Goal: Information Seeking & Learning: Learn about a topic

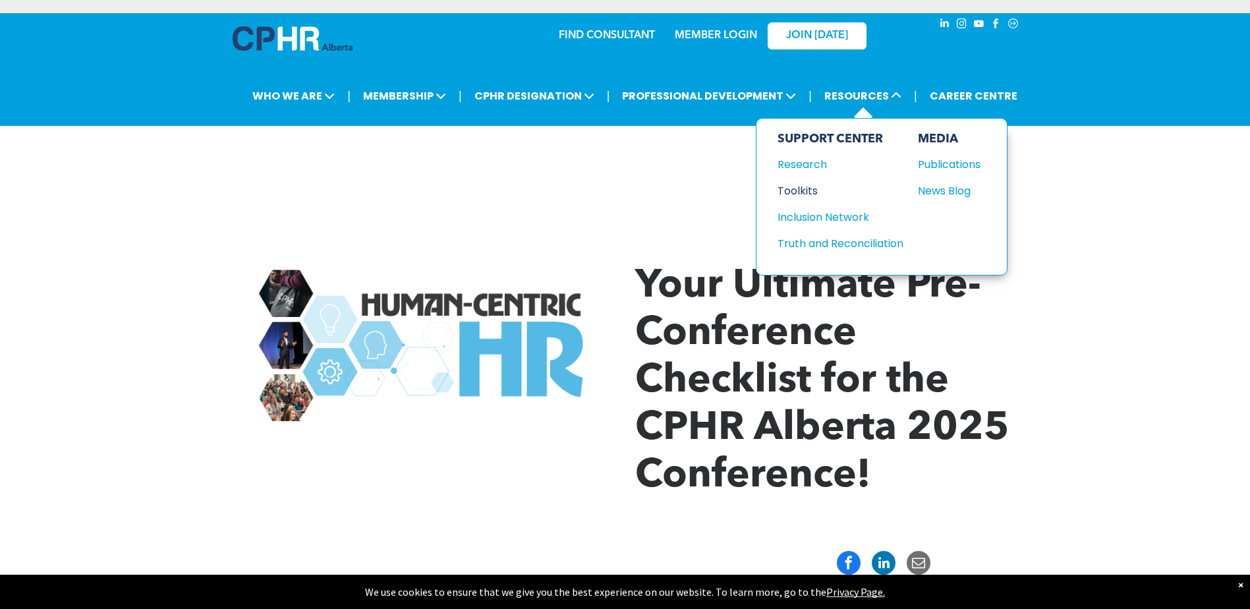
click at [802, 183] on div "Toolkits" at bounding box center [833, 190] width 113 height 16
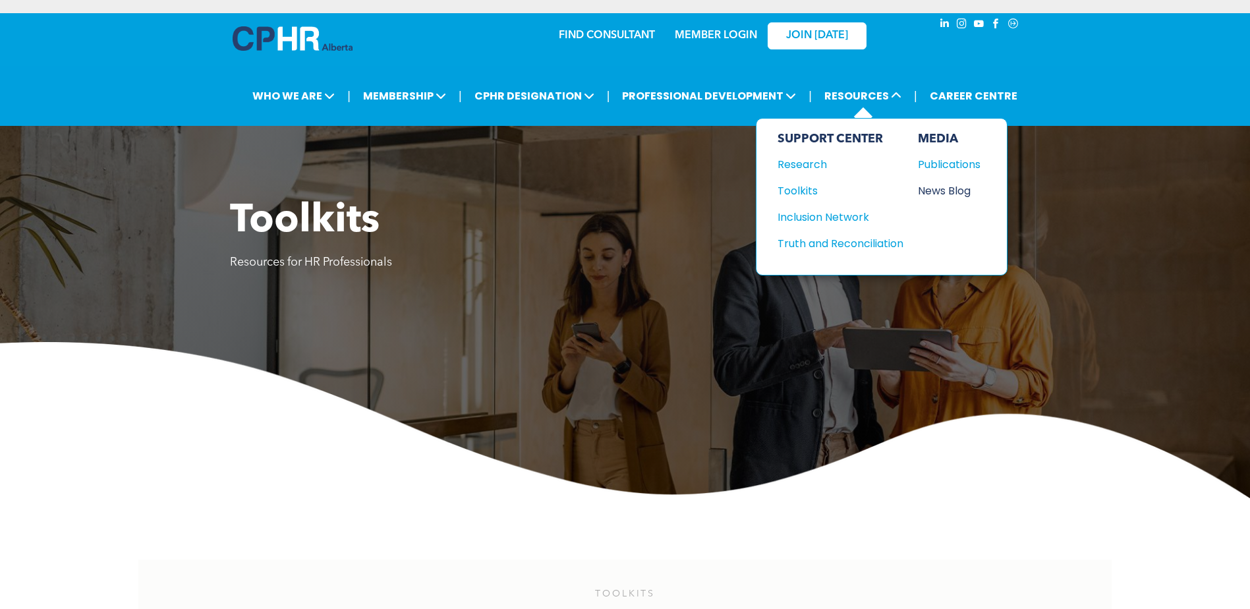
click at [948, 185] on div "News Blog" at bounding box center [946, 190] width 57 height 16
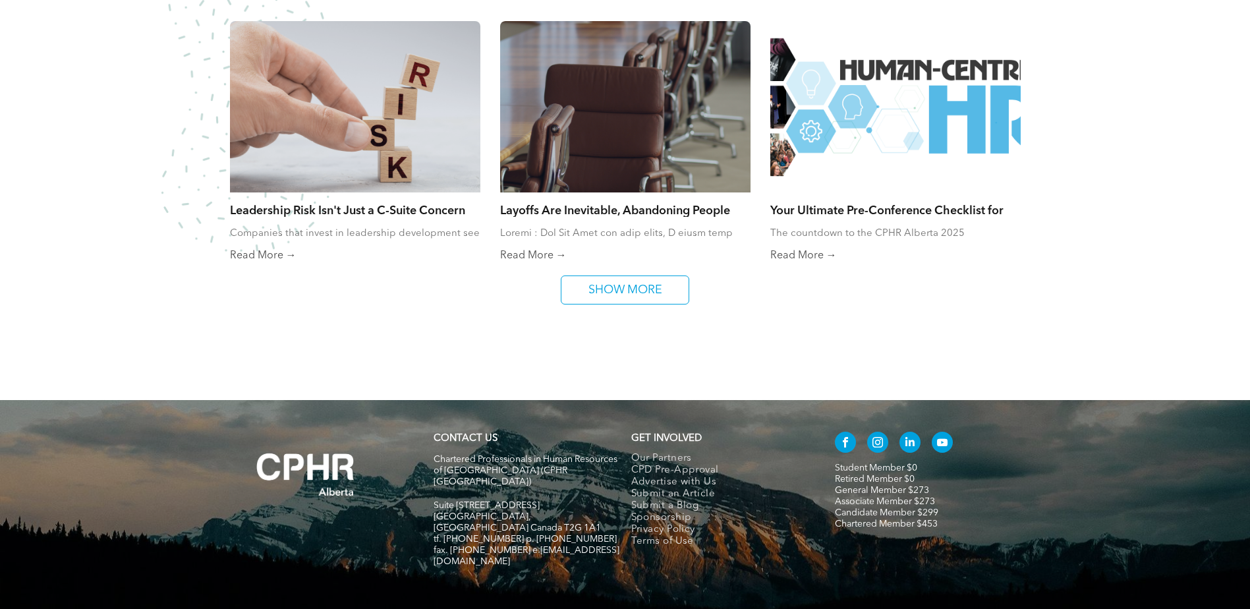
scroll to position [988, 0]
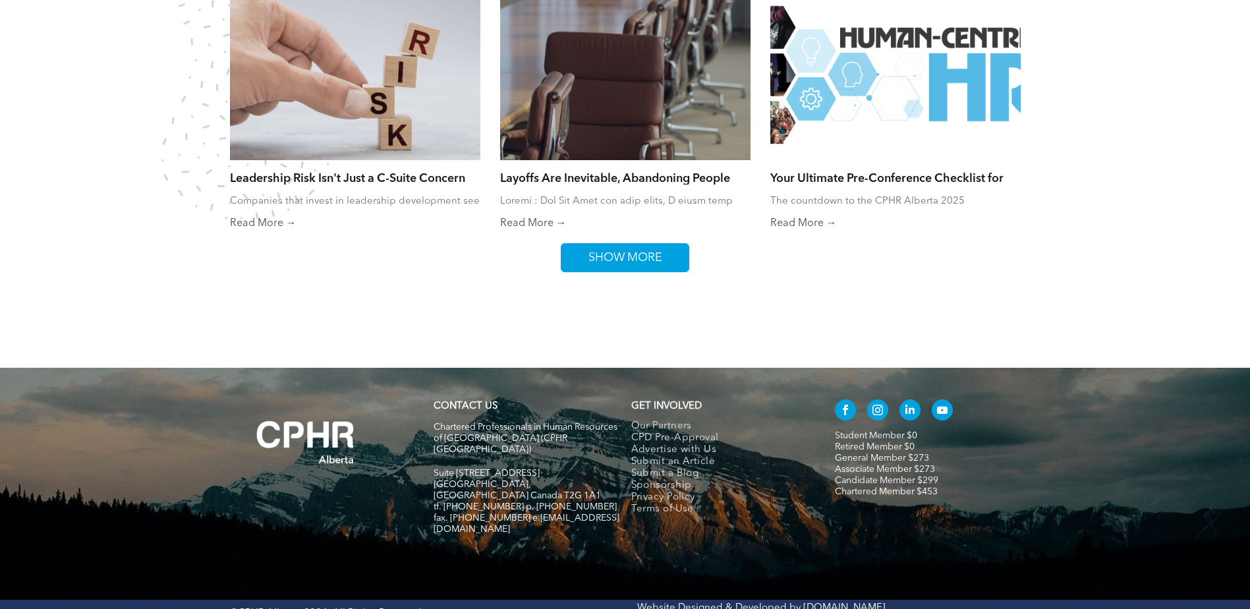
click at [621, 262] on span "SHOW MORE" at bounding box center [625, 258] width 83 height 28
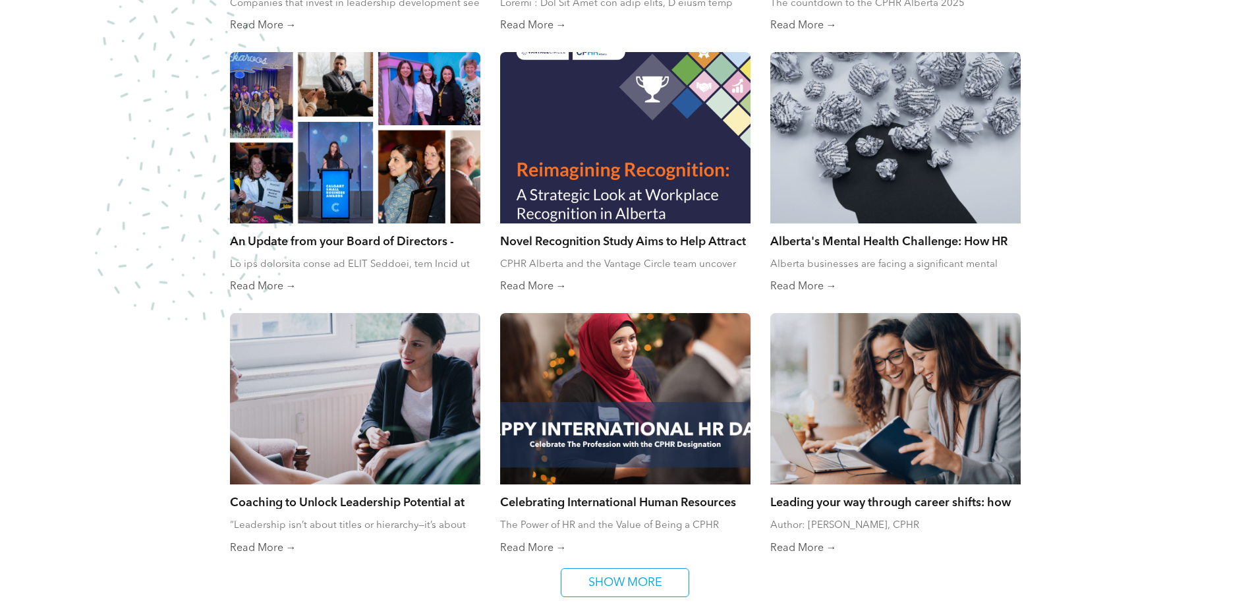
scroll to position [1252, 0]
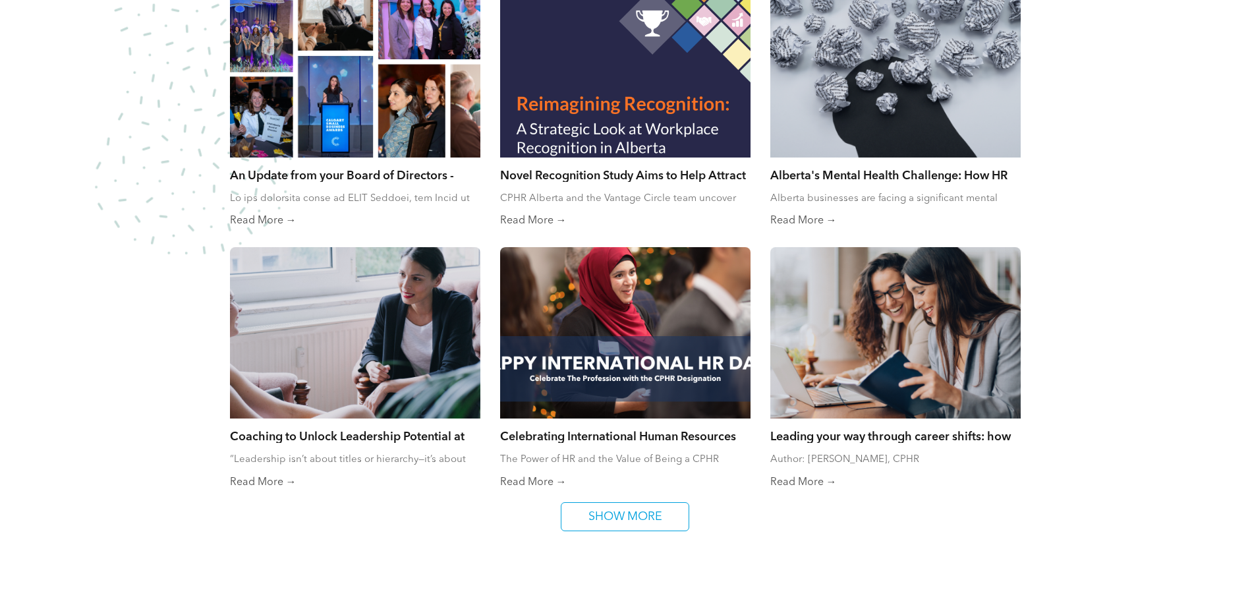
click at [820, 224] on link "Read More →" at bounding box center [895, 220] width 250 height 13
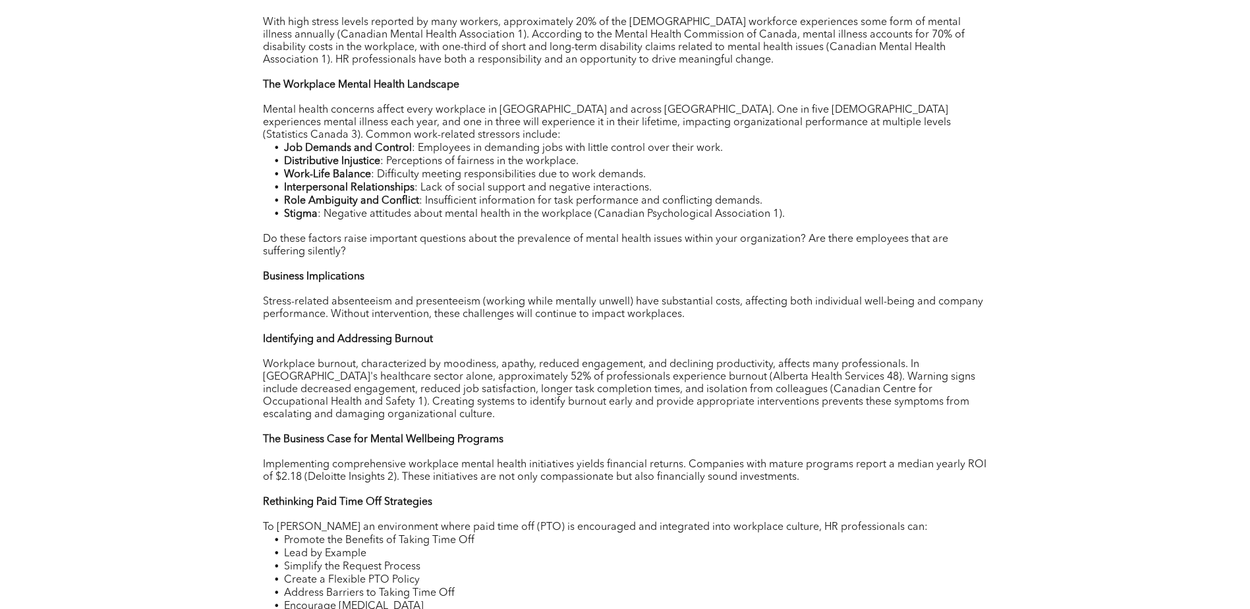
scroll to position [593, 0]
